Goal: Information Seeking & Learning: Stay updated

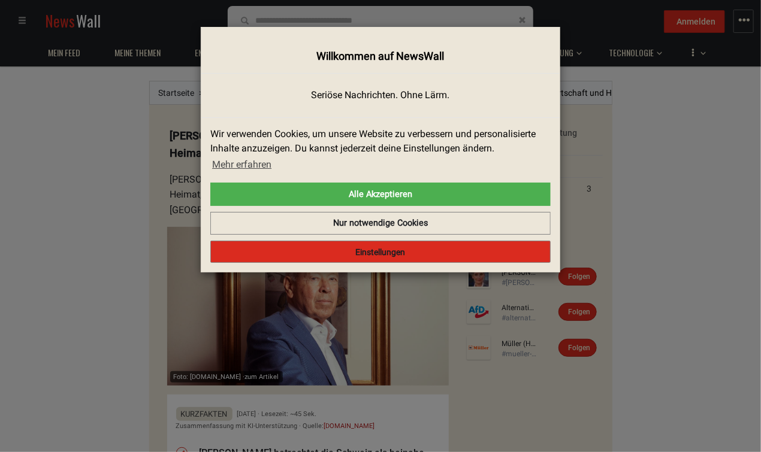
click at [374, 252] on button "Einstellungen" at bounding box center [380, 252] width 340 height 23
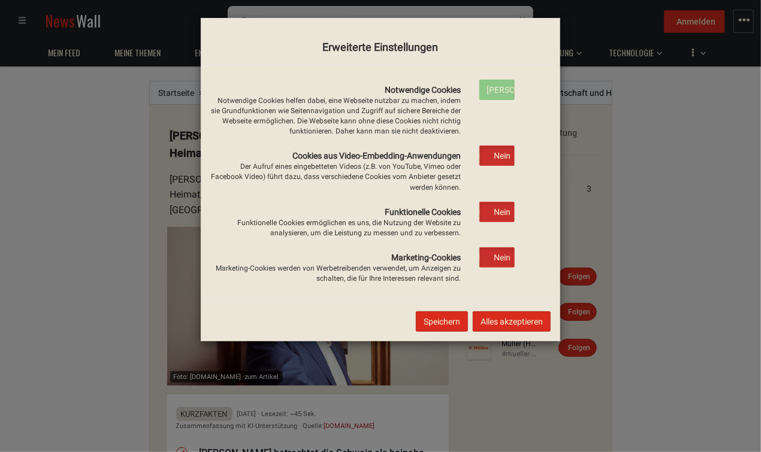
click at [434, 319] on button "Speichern" at bounding box center [442, 322] width 52 height 20
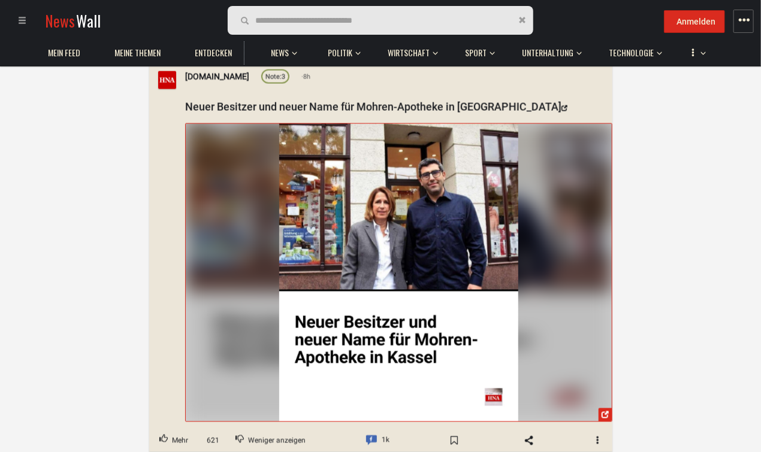
scroll to position [2530, 0]
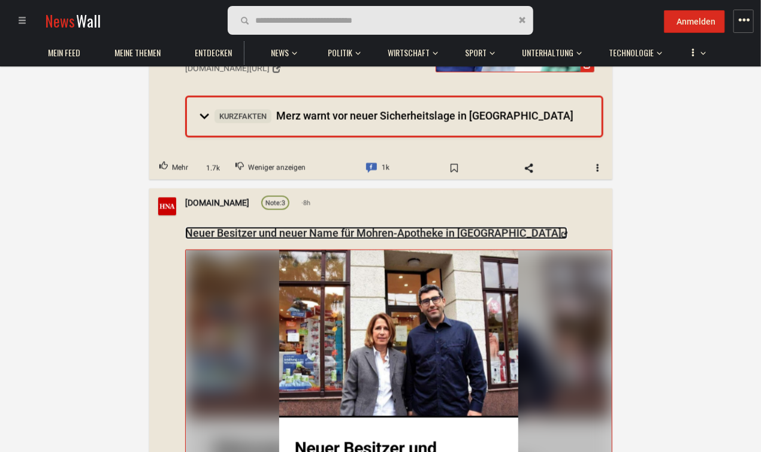
click at [278, 227] on link "Neuer Besitzer und neuer Name für Mohren-Apotheke in [GEOGRAPHIC_DATA]" at bounding box center [376, 233] width 382 height 13
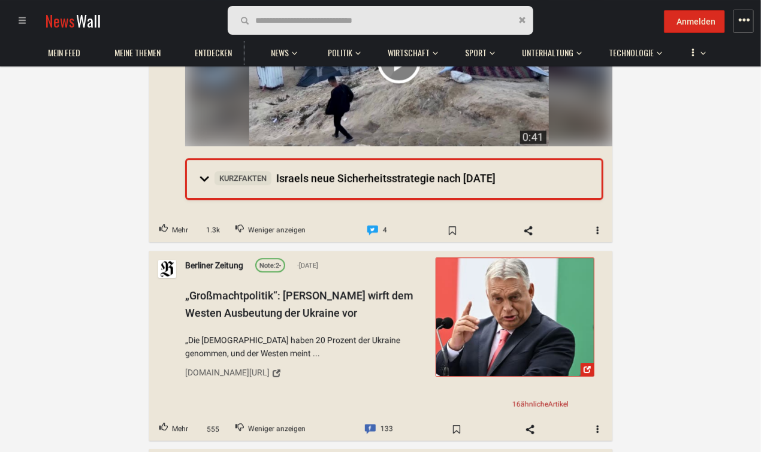
scroll to position [5187, 0]
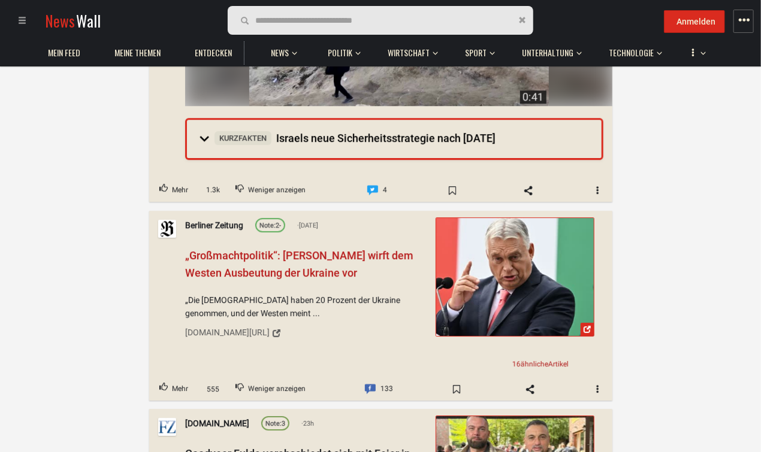
click at [306, 249] on span "„Großmachtpolitik“: [PERSON_NAME] wirft dem Westen Ausbeutung der Ukraine vor" at bounding box center [299, 264] width 228 height 30
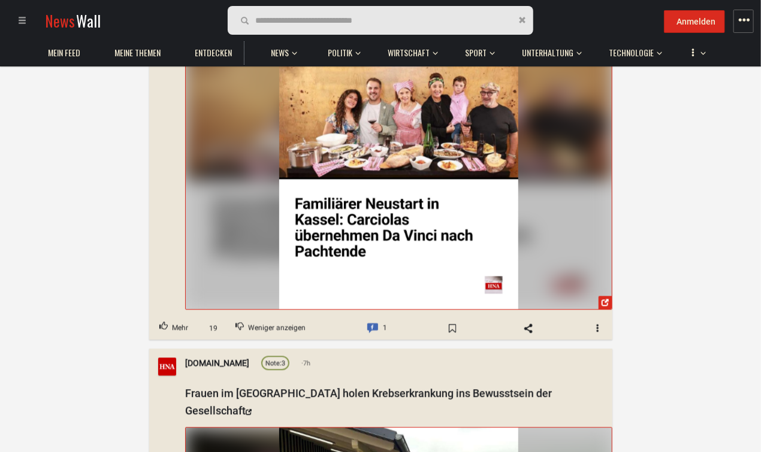
scroll to position [0, 0]
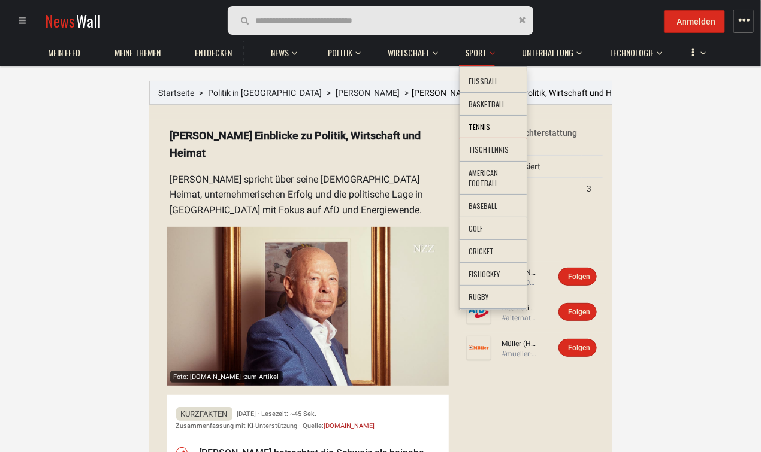
click at [473, 126] on li "Tennis" at bounding box center [492, 127] width 67 height 23
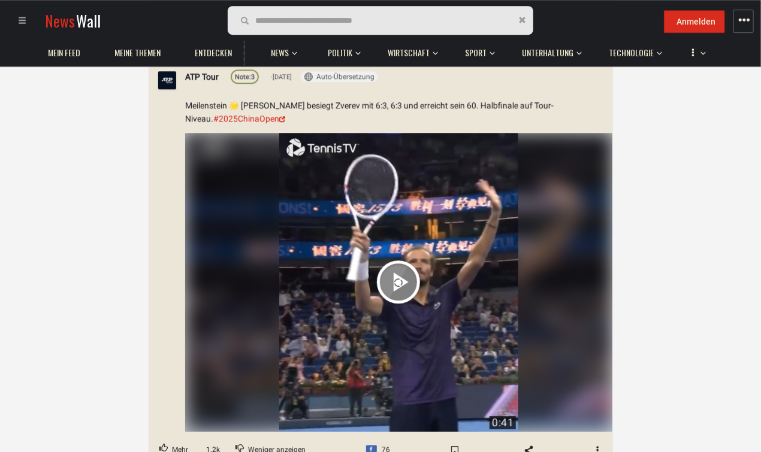
scroll to position [5187, 0]
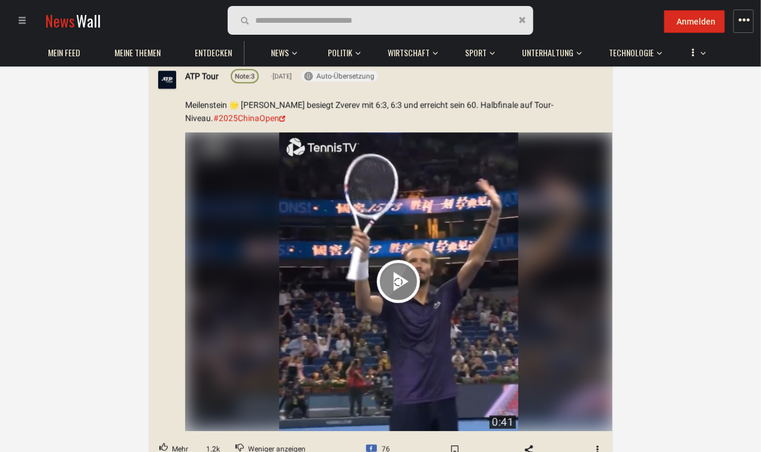
click at [406, 229] on video "Your browser does not support the video tag." at bounding box center [398, 281] width 239 height 299
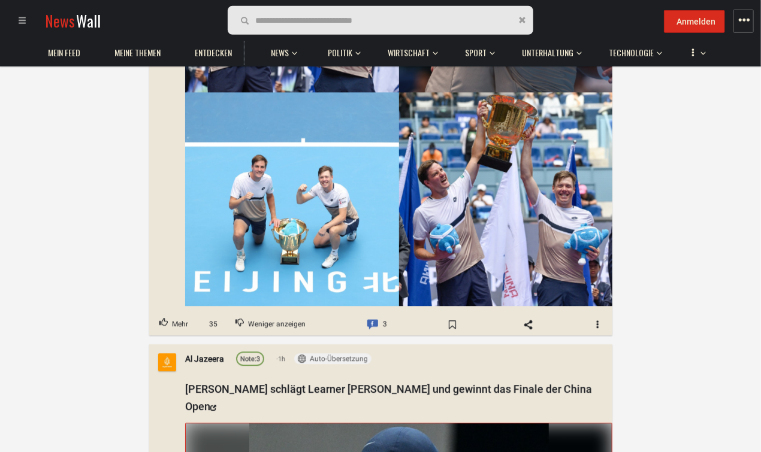
scroll to position [10754, 0]
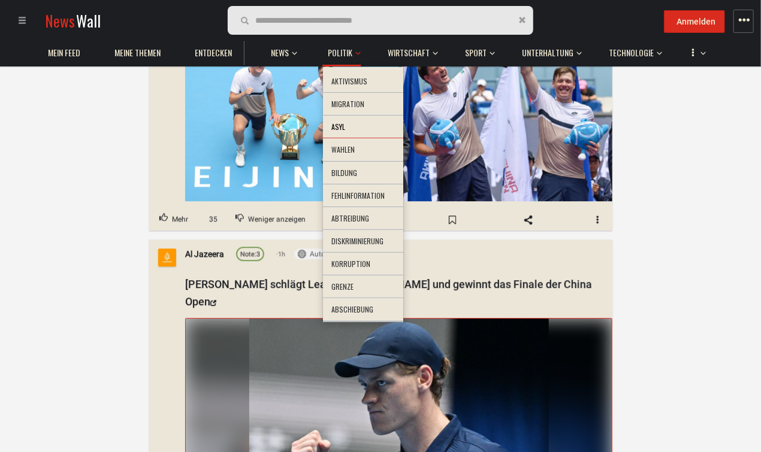
click at [340, 125] on li "Asyl" at bounding box center [363, 127] width 80 height 23
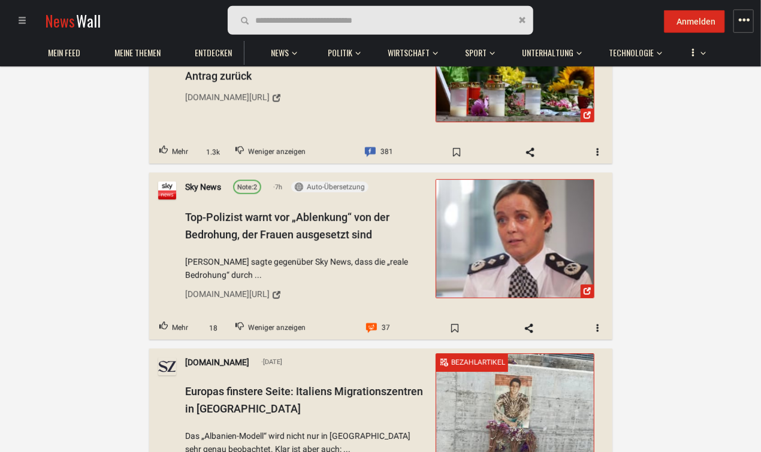
scroll to position [1454, 0]
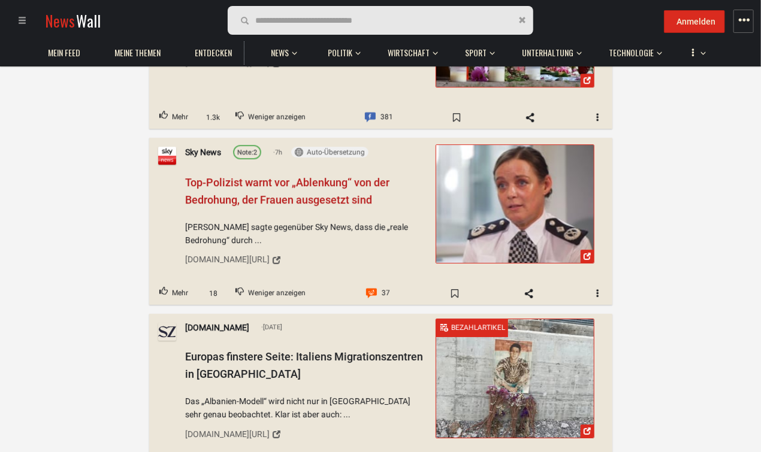
click at [240, 176] on span "Top-Polizist warnt vor „Ablenkung“ von der Bedrohung, der Frauen ausgesetzt sind" at bounding box center [287, 191] width 204 height 30
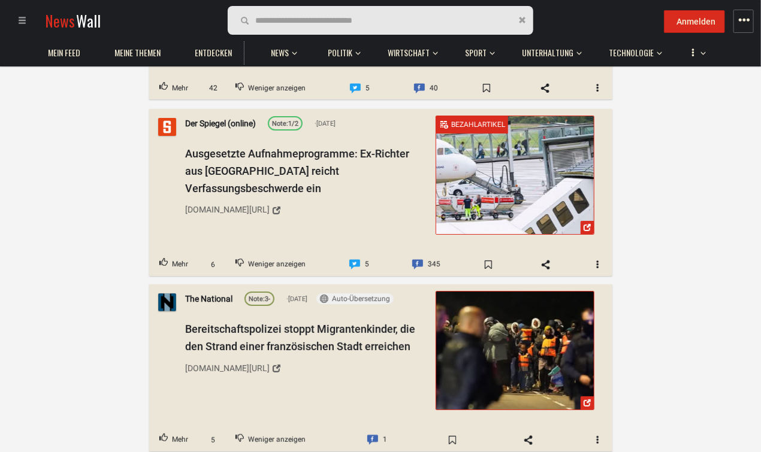
scroll to position [1961, 0]
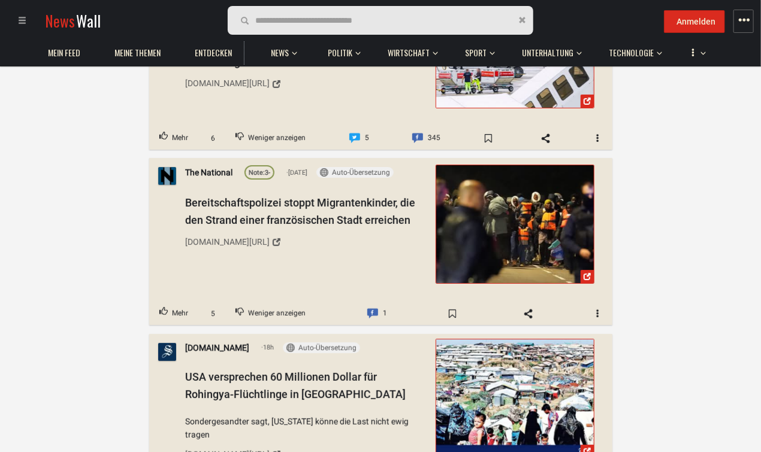
click at [745, 22] on span "button" at bounding box center [743, 20] width 12 height 12
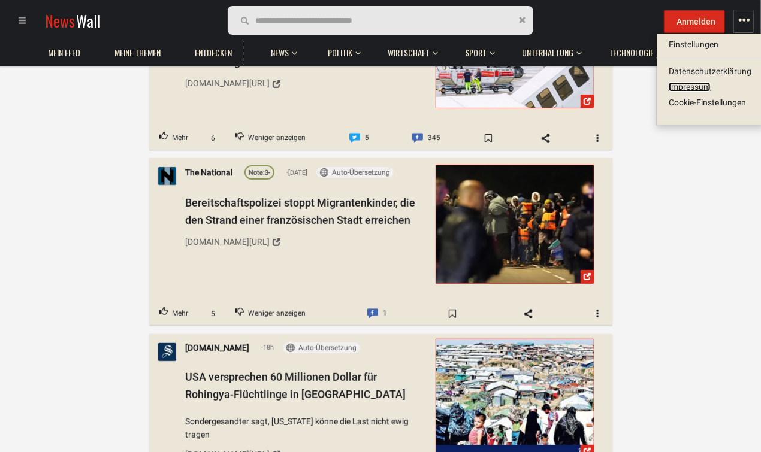
click at [697, 87] on link "Impressum" at bounding box center [690, 87] width 42 height 10
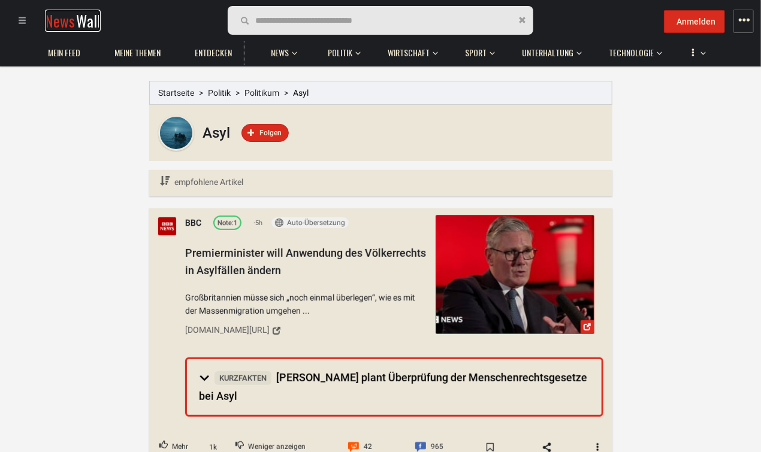
click at [68, 23] on span "News" at bounding box center [60, 21] width 30 height 22
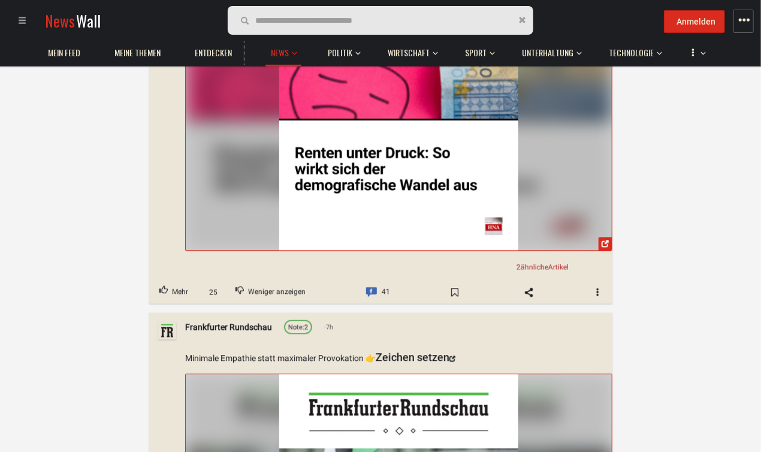
scroll to position [5124, 0]
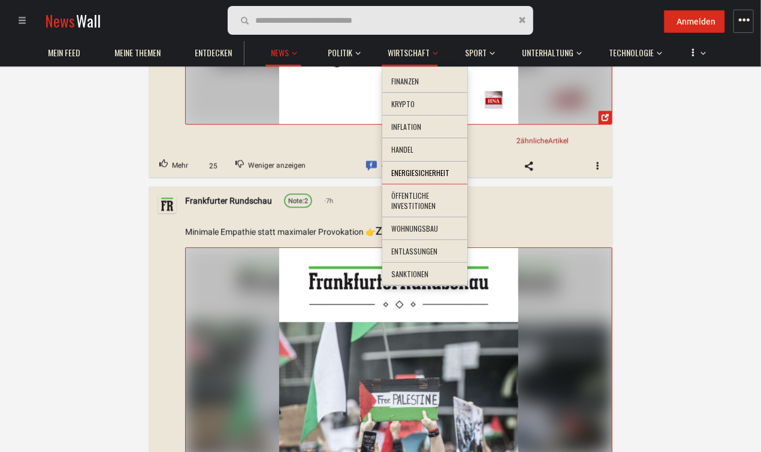
click at [419, 171] on li "Energiesicherheit" at bounding box center [424, 173] width 85 height 23
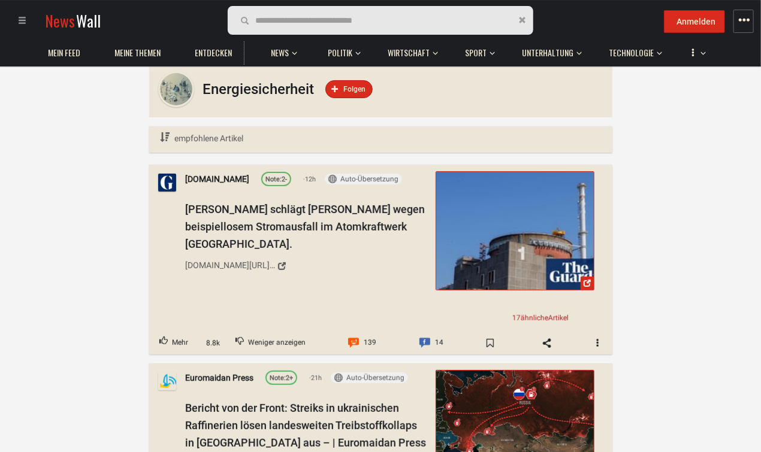
scroll to position [63, 0]
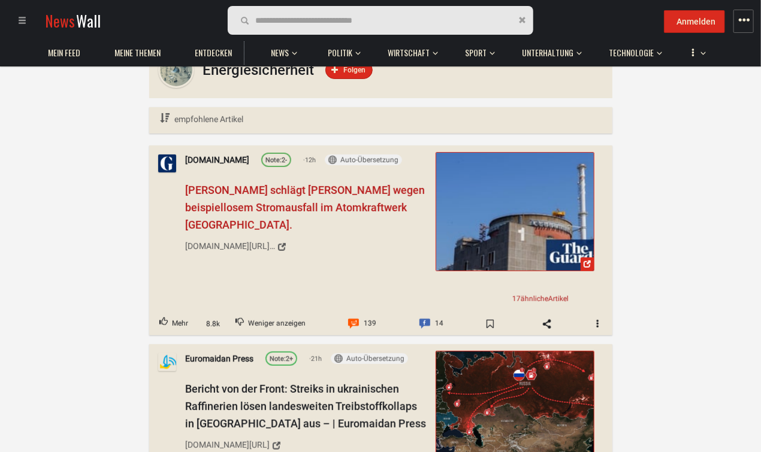
click at [283, 193] on span "Selenskyj schlägt Alarm wegen beispiellosem Stromausfall im Atomkraftwerk Sapor…" at bounding box center [305, 207] width 240 height 47
